Goal: Check status: Check status

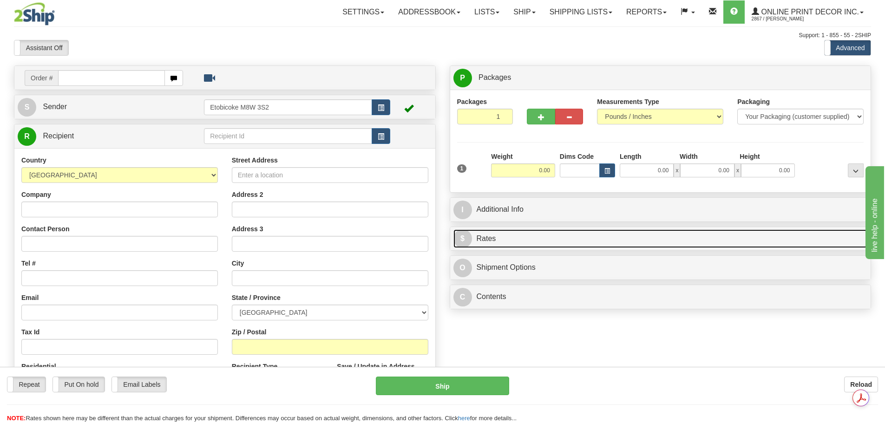
click at [522, 242] on link "$ Rates" at bounding box center [660, 239] width 414 height 19
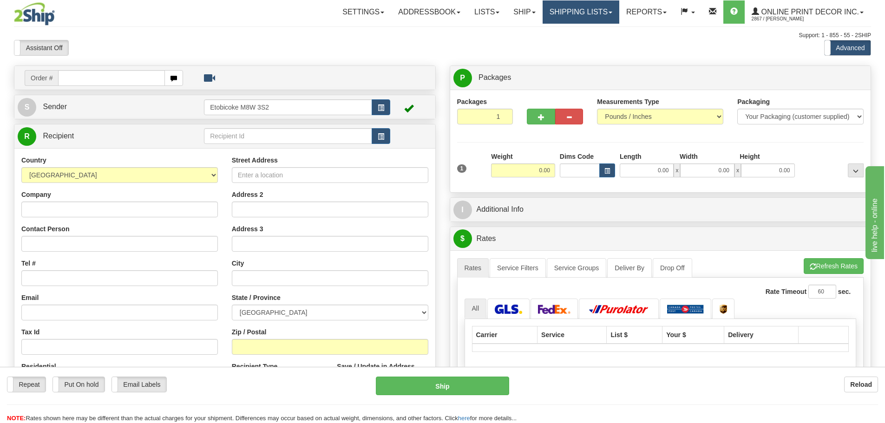
click at [566, 16] on link "Shipping lists" at bounding box center [581, 11] width 77 height 23
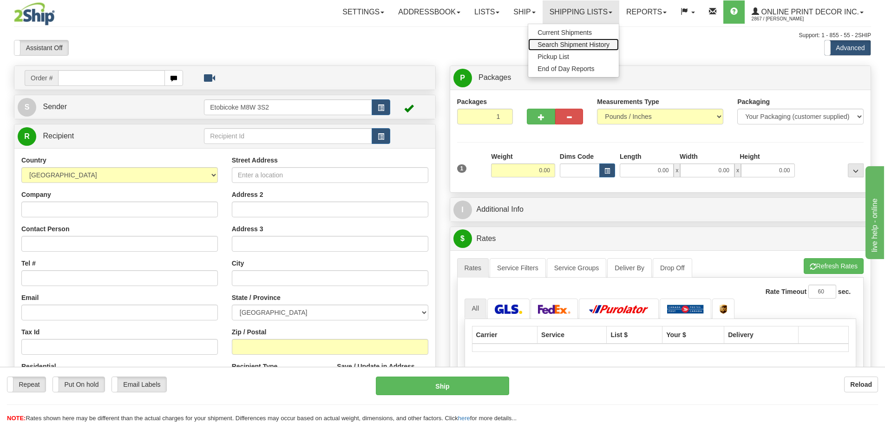
click at [563, 42] on span "Search Shipment History" at bounding box center [574, 44] width 72 height 7
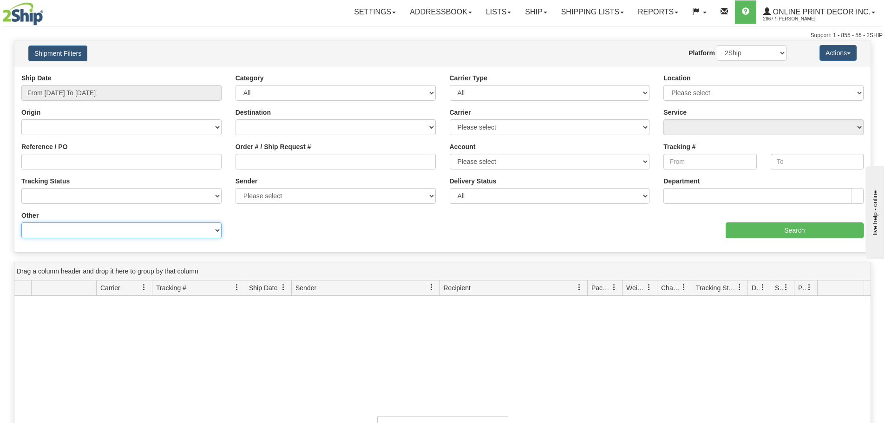
click at [78, 232] on select "Billing Account # Billing Type BOL # (LTL) Commodity Or Documents Consolidation…" at bounding box center [121, 231] width 200 height 16
select select "Recipient_ZIP"
click at [21, 223] on select "Billing Account # Billing Type BOL # (LTL) Commodity Or Documents Consolidation…" at bounding box center [121, 231] width 200 height 16
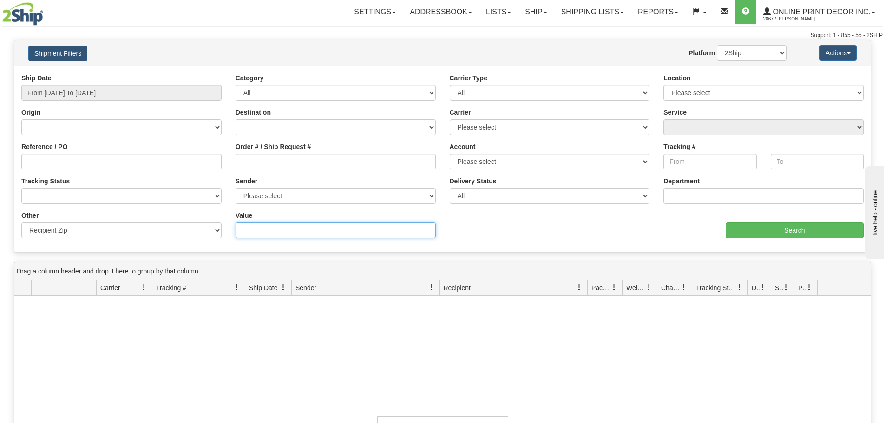
drag, startPoint x: 235, startPoint y: 227, endPoint x: 247, endPoint y: 227, distance: 12.1
click at [246, 227] on input "Value" at bounding box center [336, 231] width 200 height 16
paste input "94080"
type input "94080"
click at [804, 234] on input "Search" at bounding box center [795, 231] width 138 height 16
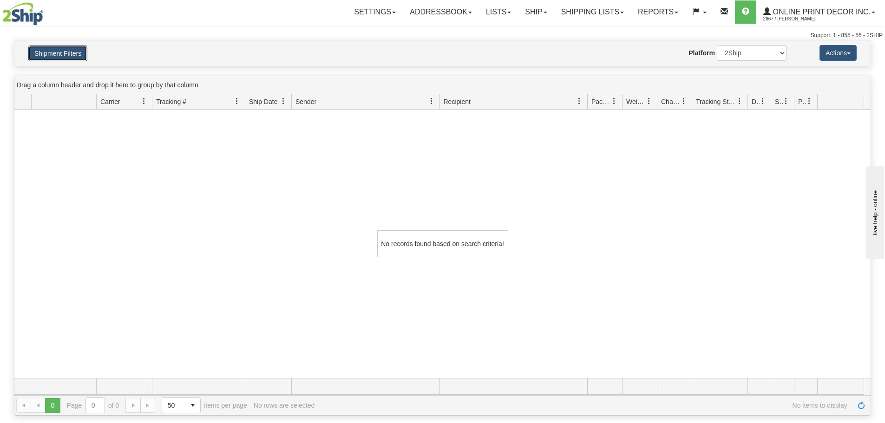
click at [78, 61] on button "Shipment Filters" at bounding box center [57, 54] width 59 height 16
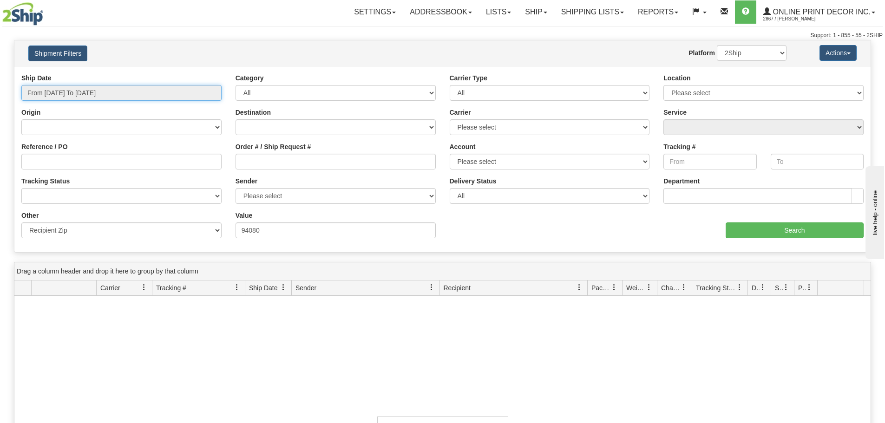
click at [78, 94] on input "From [DATE] To [DATE]" at bounding box center [121, 93] width 200 height 16
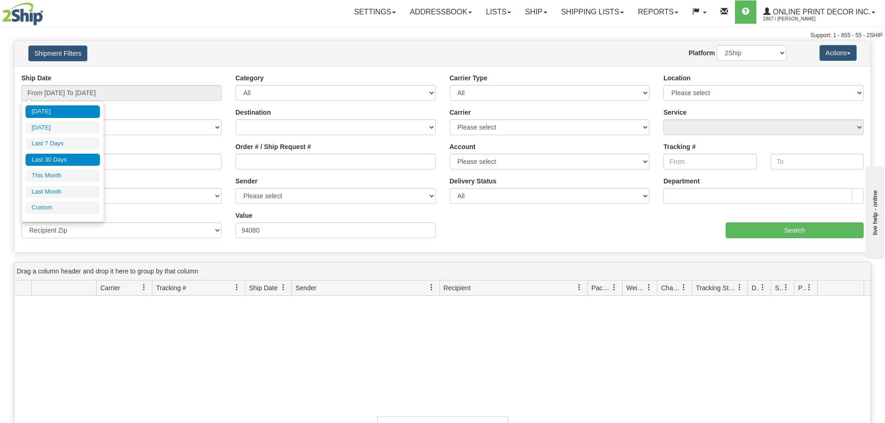
click at [62, 162] on li "Last 30 Days" at bounding box center [63, 160] width 74 height 13
type input "From [DATE] To [DATE]"
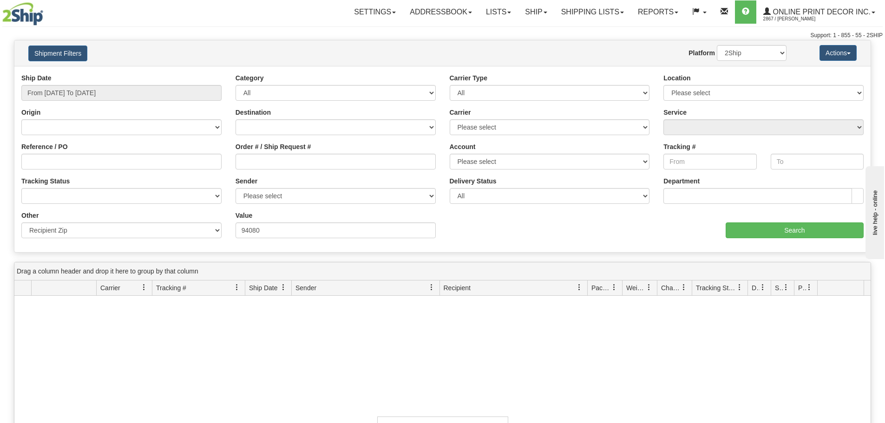
click at [811, 240] on div "Ship Date From [DATE] To [DATE] Category All Inbound Outbound Carrier Type All …" at bounding box center [442, 159] width 856 height 172
click at [814, 230] on input "Search" at bounding box center [795, 231] width 138 height 16
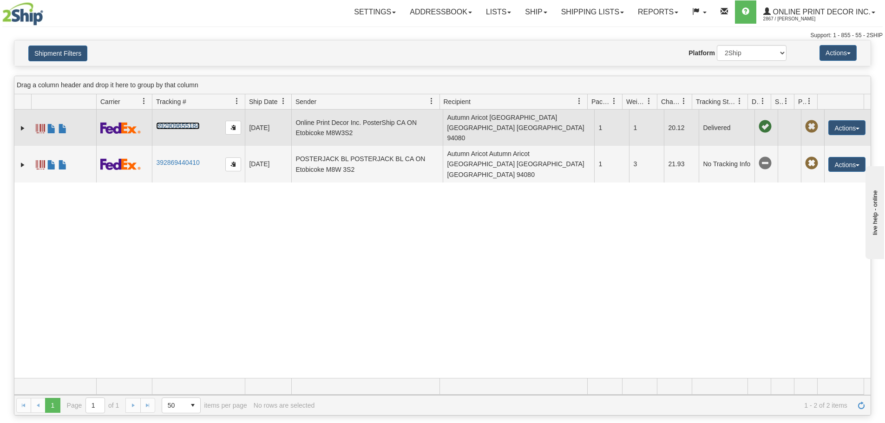
click at [184, 122] on link "392909655184" at bounding box center [177, 125] width 43 height 7
